Goal: Navigation & Orientation: Find specific page/section

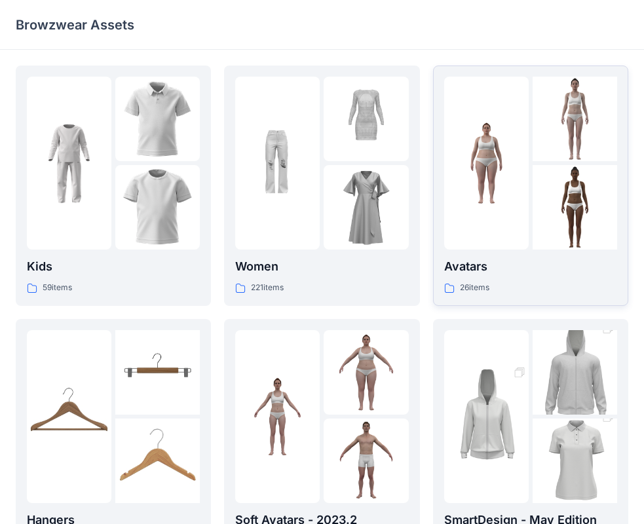
click at [485, 206] on div at bounding box center [486, 163] width 84 height 173
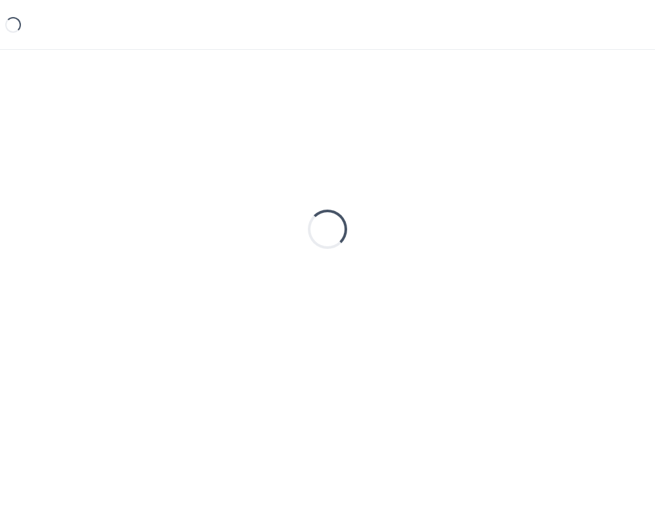
click at [485, 206] on div "Loading..." at bounding box center [327, 228] width 623 height 327
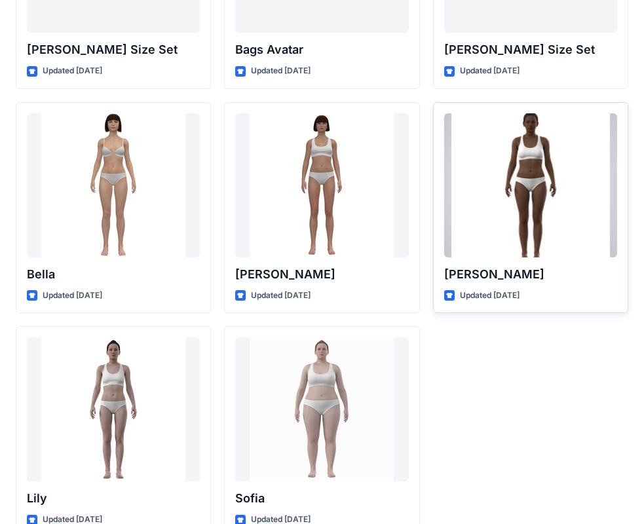
scroll to position [1563, 0]
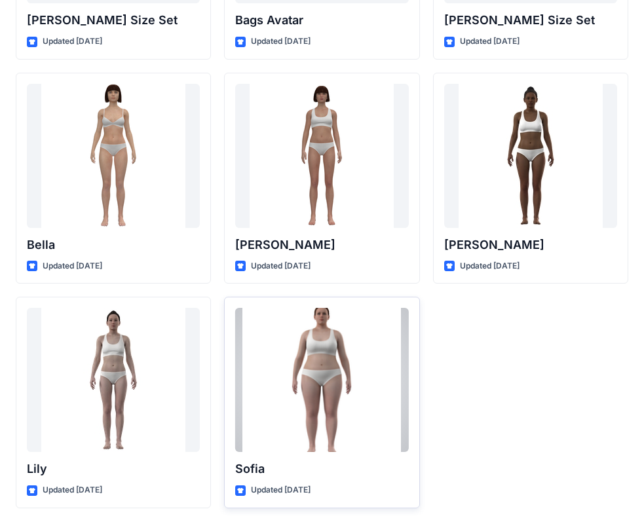
click at [332, 365] on div at bounding box center [321, 380] width 173 height 144
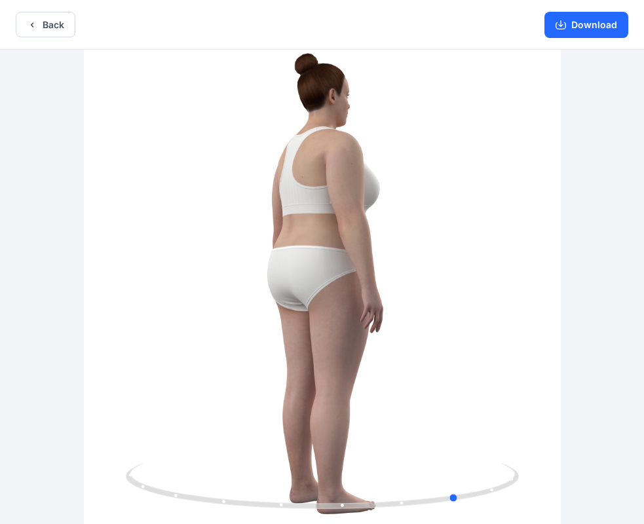
drag, startPoint x: 435, startPoint y: 484, endPoint x: 147, endPoint y: 289, distance: 347.0
click at [173, 437] on div at bounding box center [322, 288] width 644 height 477
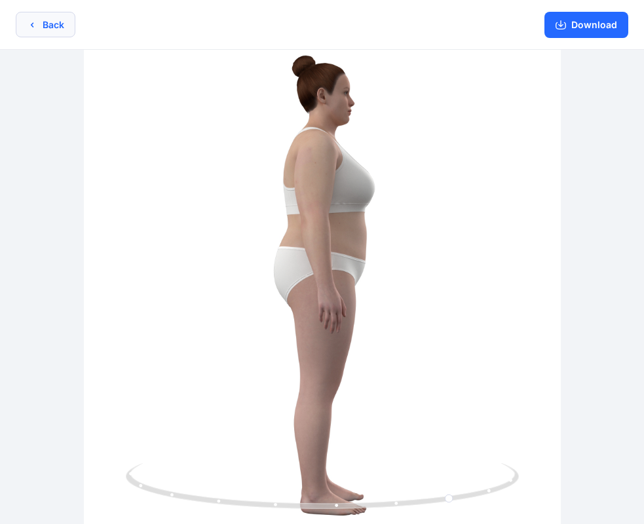
click at [58, 28] on button "Back" at bounding box center [46, 25] width 60 height 26
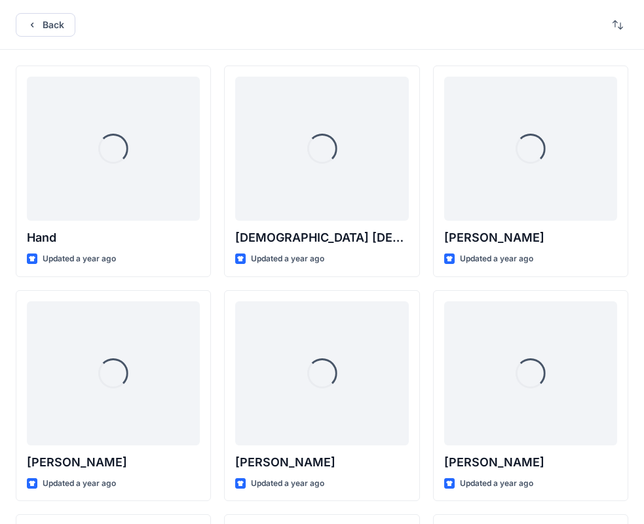
scroll to position [1563, 0]
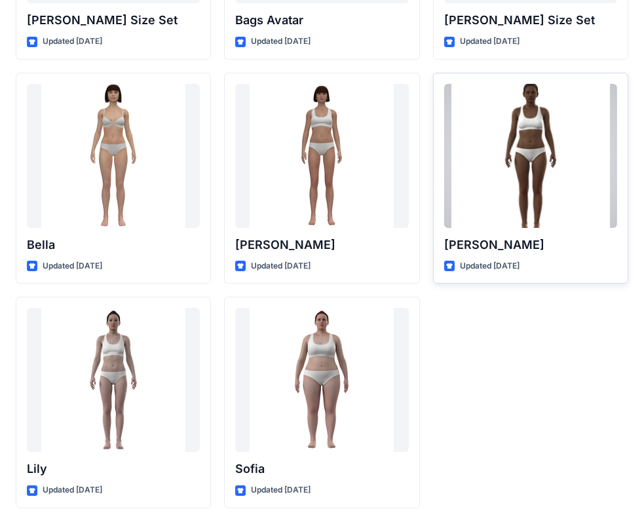
click at [520, 155] on div at bounding box center [530, 156] width 173 height 144
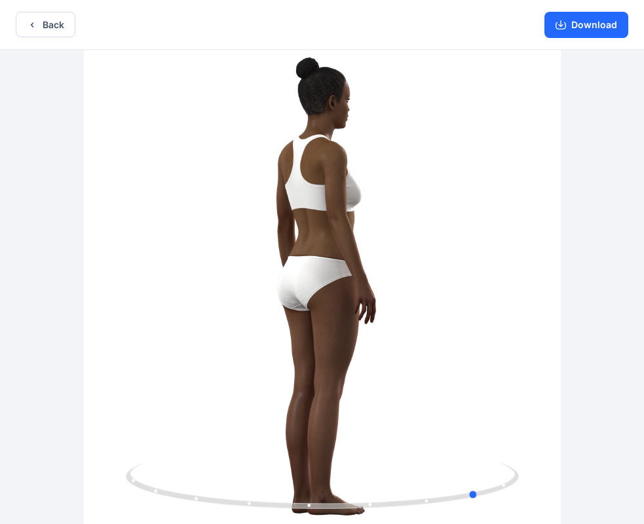
drag, startPoint x: 429, startPoint y: 492, endPoint x: 428, endPoint y: 341, distance: 150.6
click at [587, 468] on div at bounding box center [322, 288] width 644 height 477
drag, startPoint x: 60, startPoint y: 28, endPoint x: 619, endPoint y: 113, distance: 566.2
click at [619, 113] on div "Back Download Version History" at bounding box center [322, 263] width 644 height 526
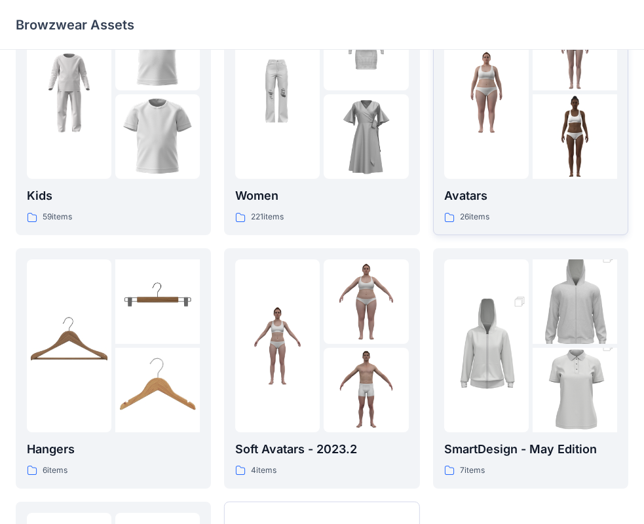
scroll to position [65, 0]
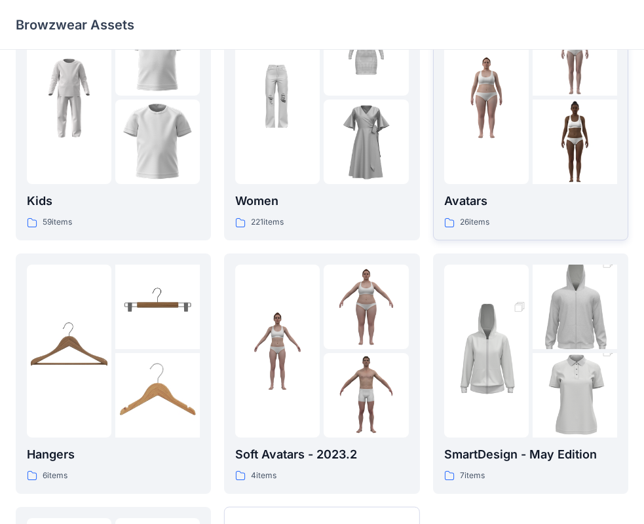
click at [530, 165] on div at bounding box center [530, 97] width 173 height 173
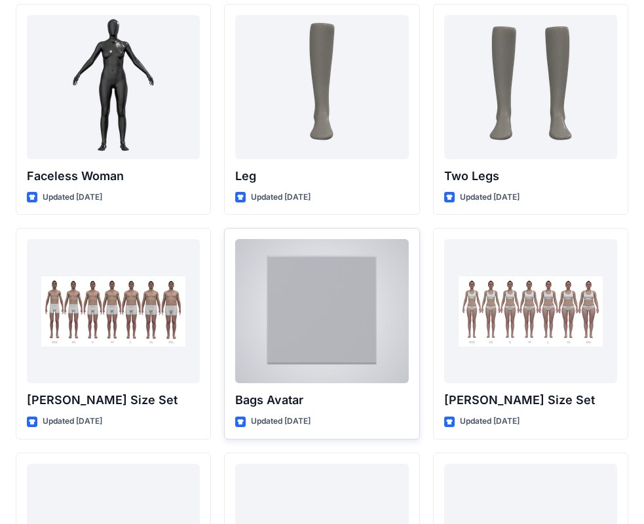
scroll to position [908, 0]
